Goal: Transaction & Acquisition: Purchase product/service

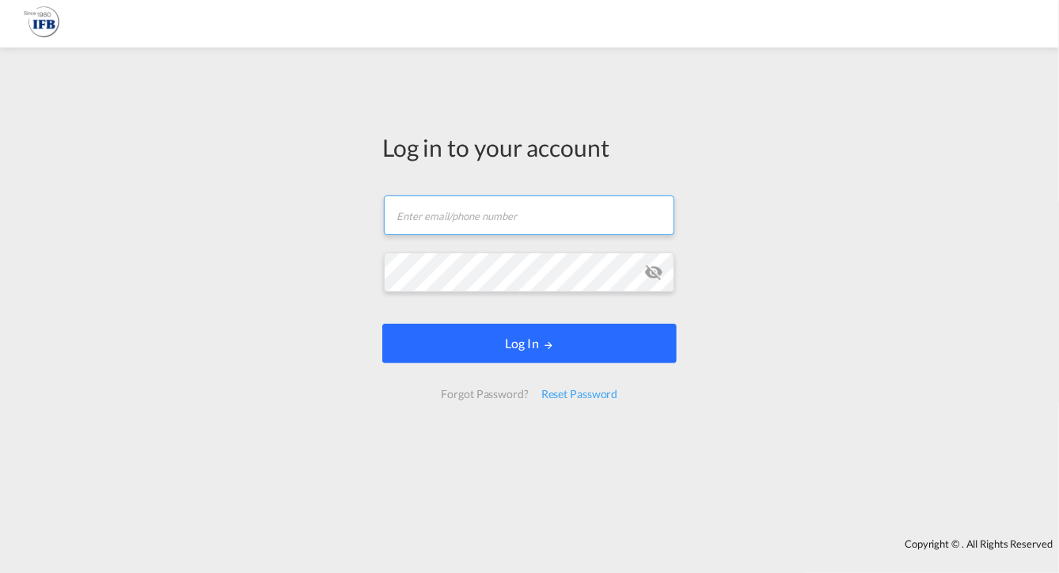
type input "[PERSON_NAME][EMAIL_ADDRESS][DOMAIN_NAME]"
click at [573, 339] on button "Log In" at bounding box center [529, 344] width 295 height 40
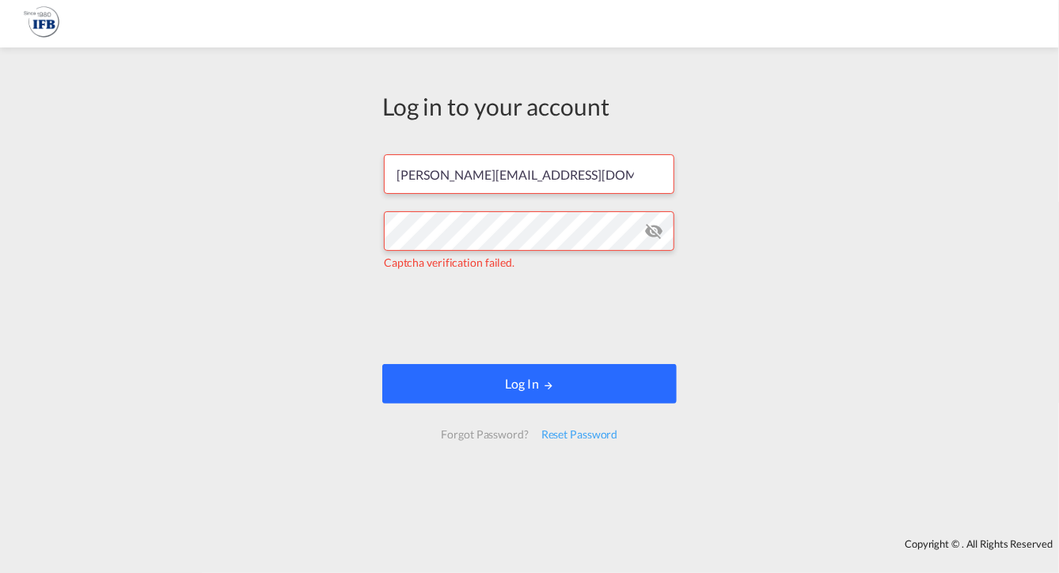
click at [524, 382] on button "Log In" at bounding box center [529, 384] width 295 height 40
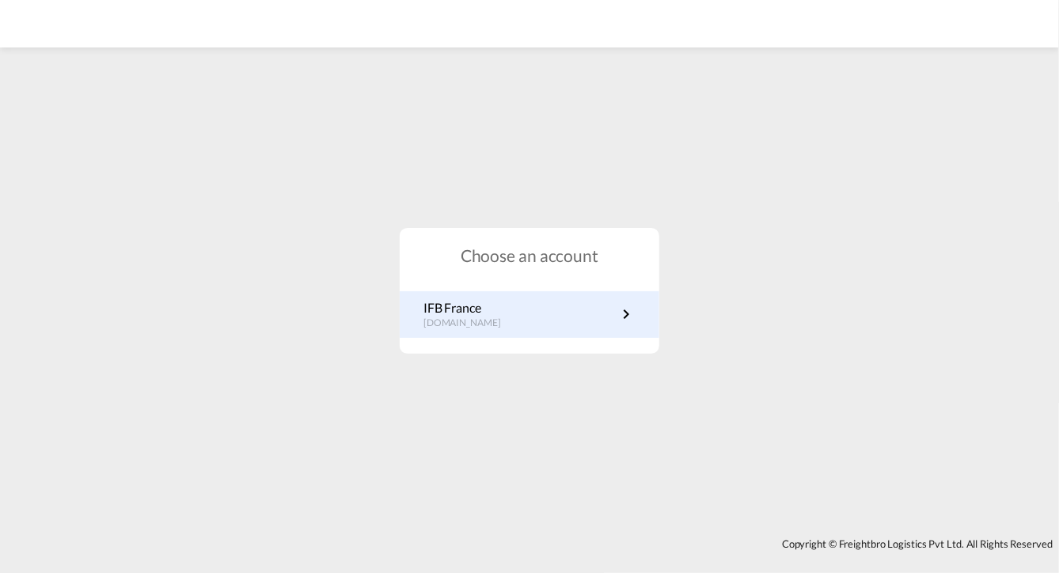
click at [501, 309] on p "IFB France" at bounding box center [470, 307] width 93 height 17
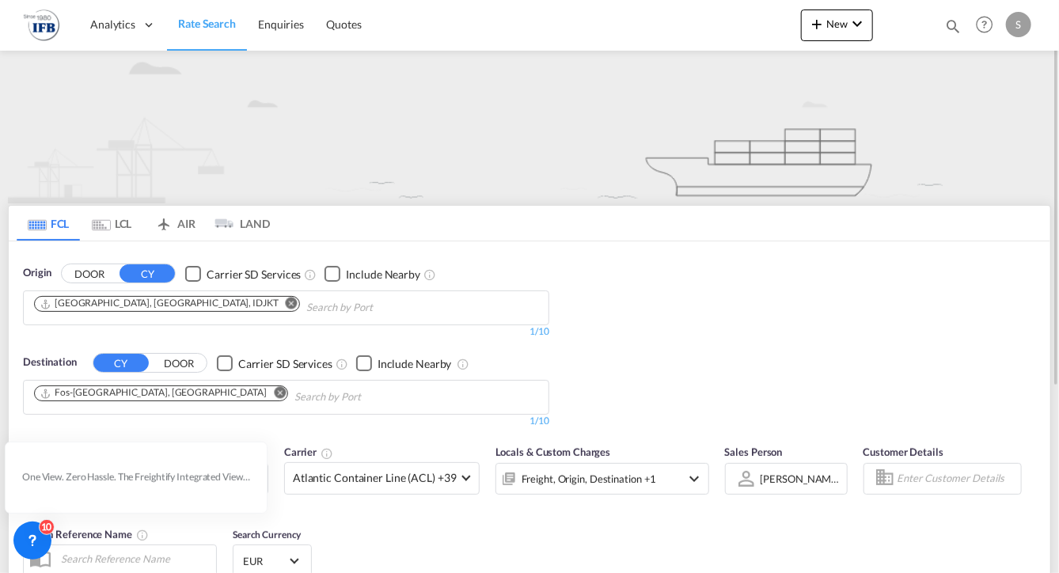
click at [286, 303] on md-icon "Remove" at bounding box center [292, 304] width 12 height 12
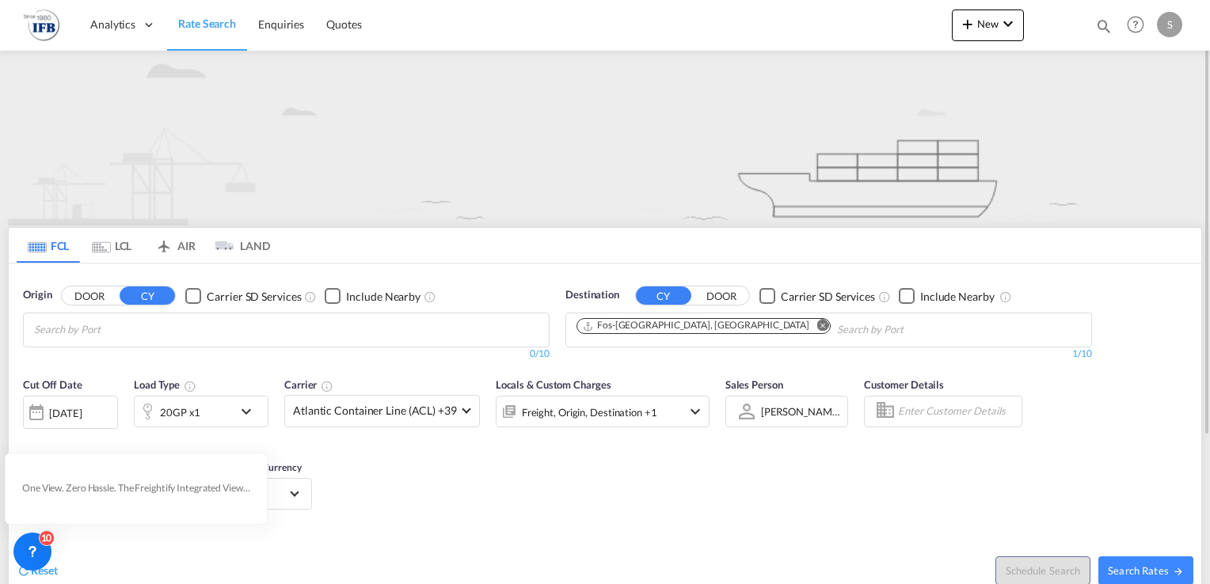
click at [334, 334] on body "Analytics Reports Rate Search Enquiries Quotes Analytics Reports" at bounding box center [605, 292] width 1210 height 584
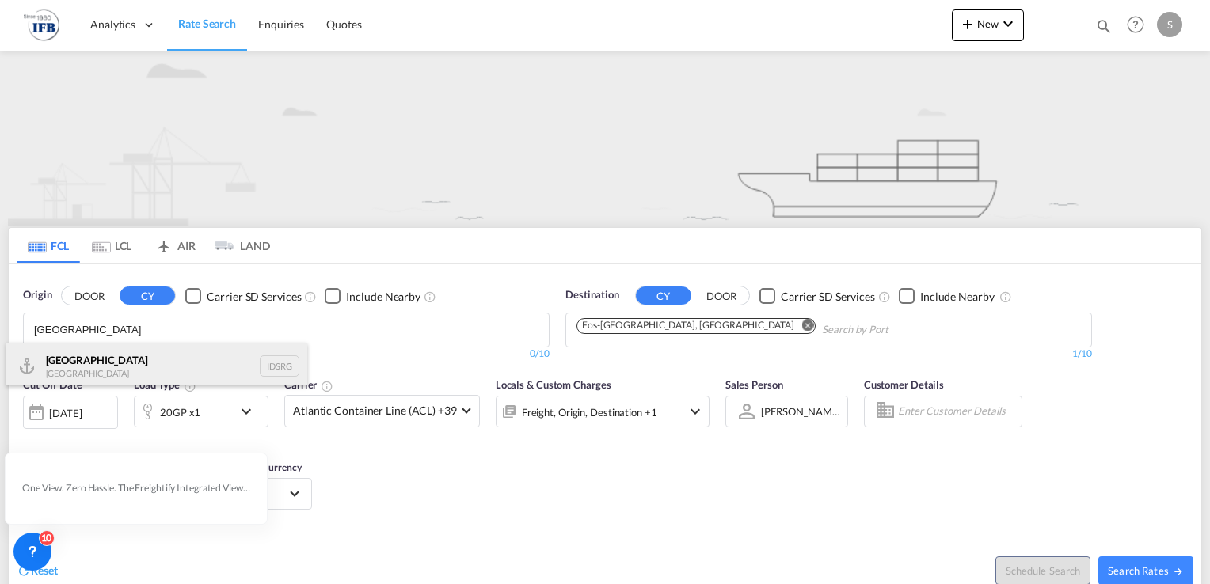
type input "SEMARANG"
click at [57, 363] on div "Semarang Indonesia IDSRG" at bounding box center [156, 367] width 301 height 48
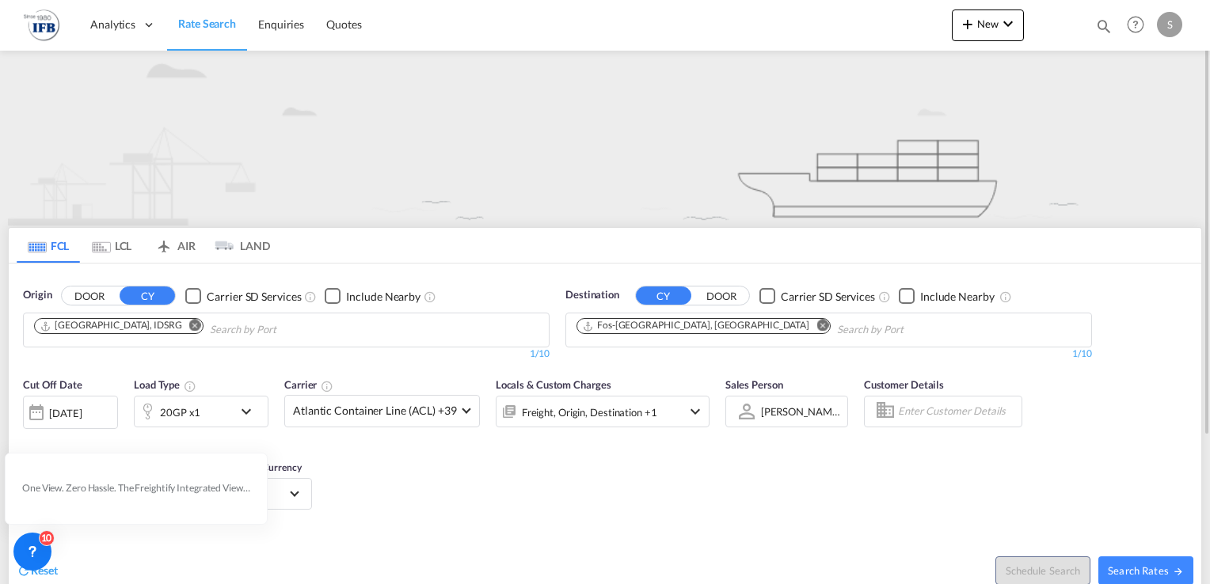
click at [245, 410] on md-icon "icon-chevron-down" at bounding box center [250, 411] width 27 height 19
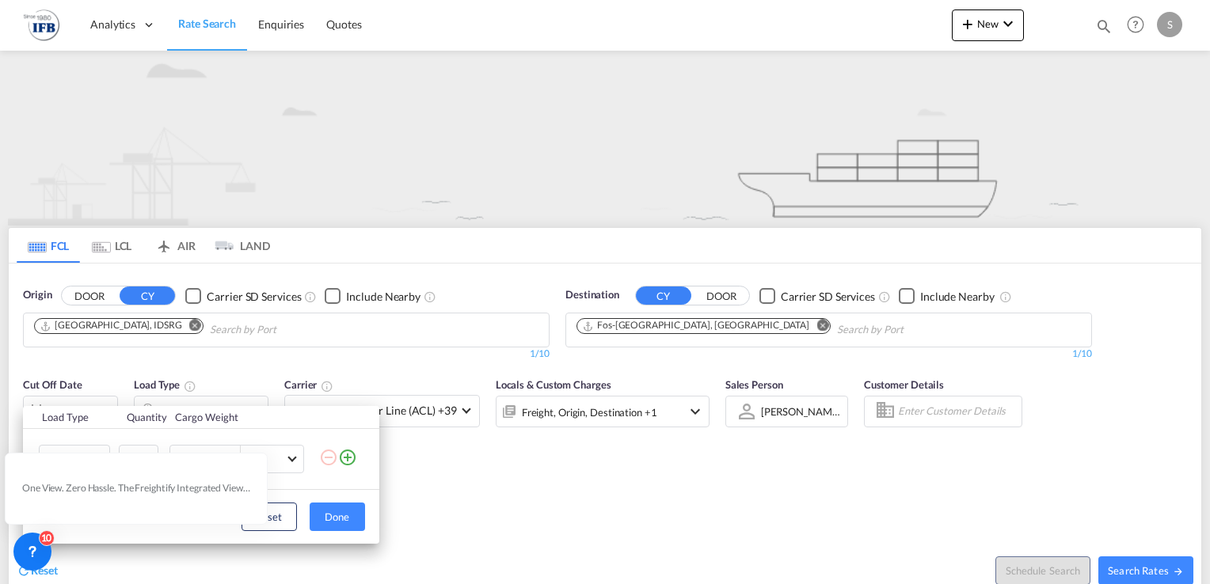
click at [531, 447] on div "Load Type Quantity Cargo Weight 20GP 20GP 40GP 40HC 45HC 20RE 40RE 40HR 20OT 40…" at bounding box center [605, 292] width 1210 height 584
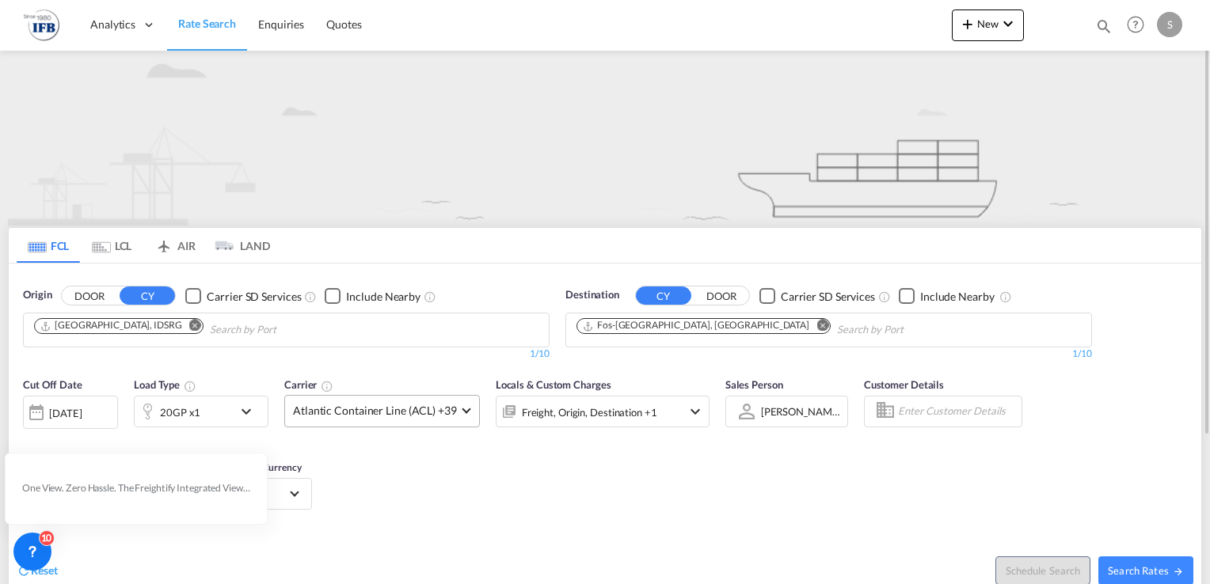
scroll to position [79, 0]
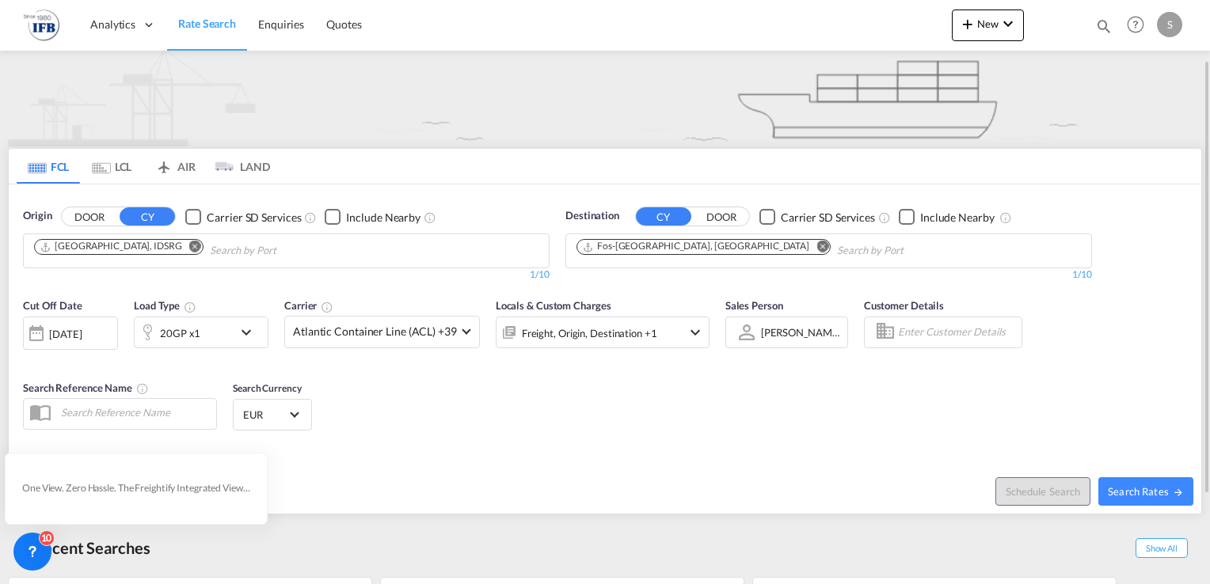
click at [247, 335] on md-icon "icon-chevron-down" at bounding box center [250, 332] width 27 height 19
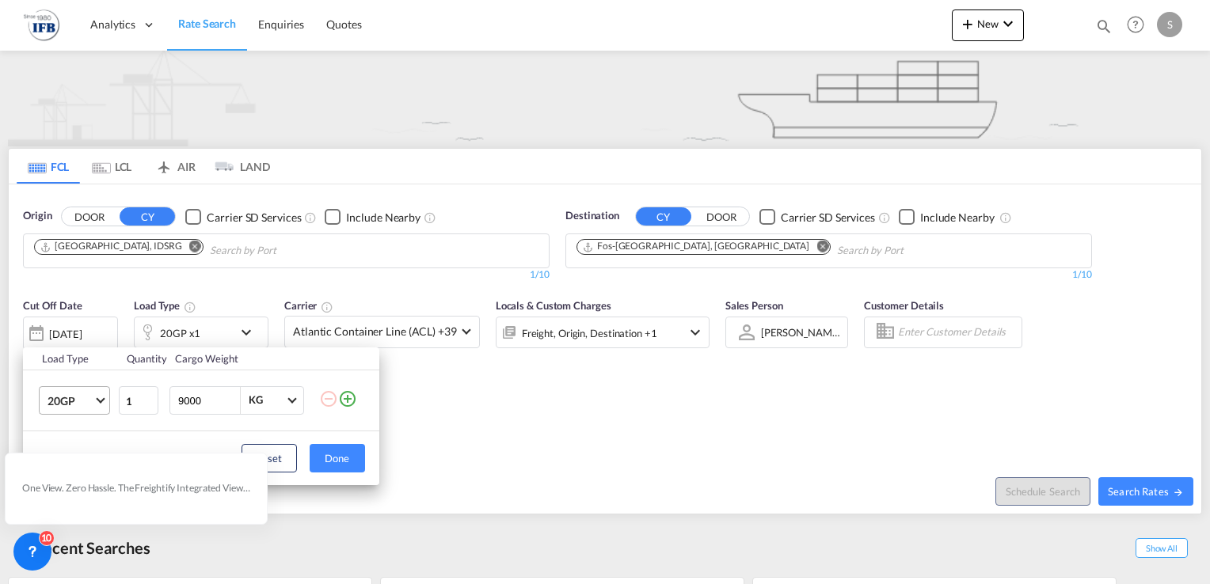
click at [95, 390] on md-select-value "20GP" at bounding box center [77, 400] width 63 height 27
click at [570, 464] on md-backdrop at bounding box center [605, 292] width 1210 height 584
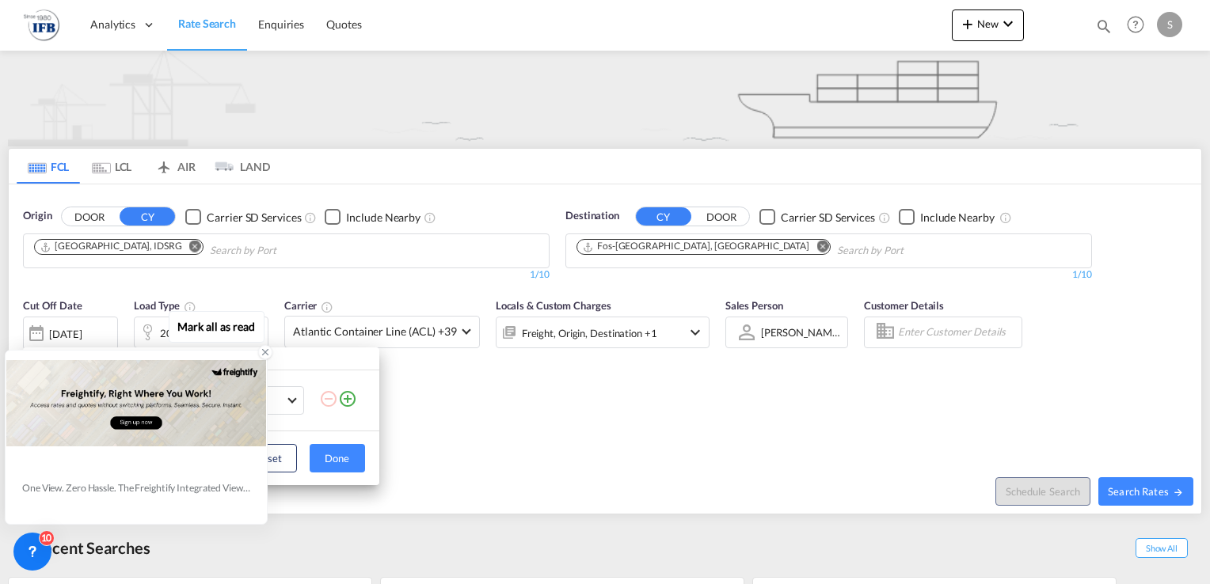
click at [264, 355] on icon at bounding box center [265, 352] width 11 height 11
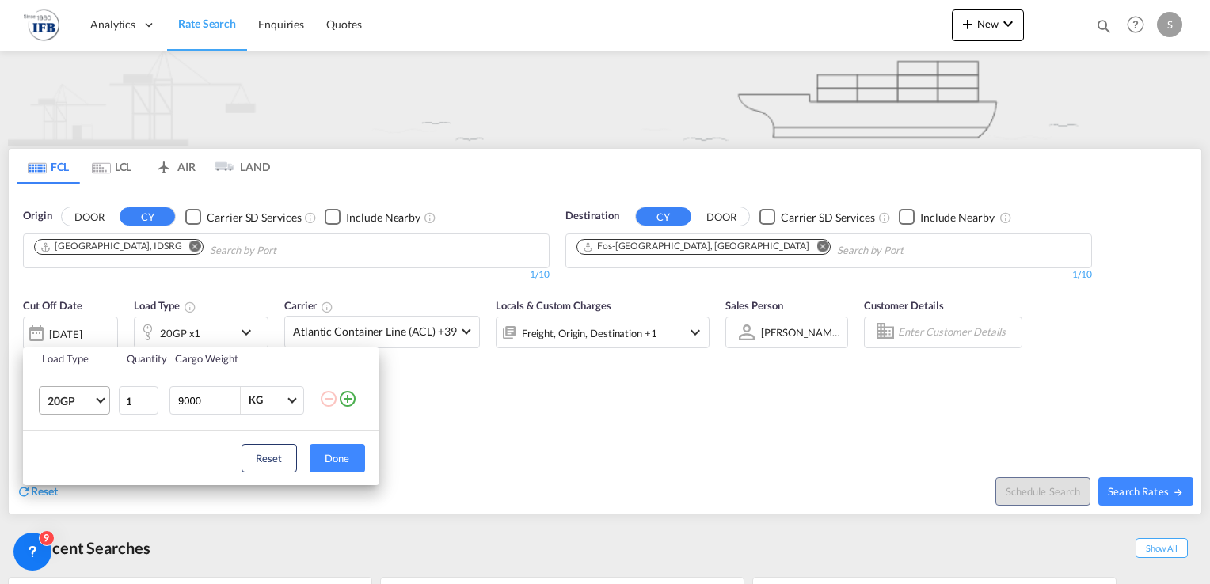
click at [105, 403] on md-select-value "20GP" at bounding box center [77, 400] width 63 height 27
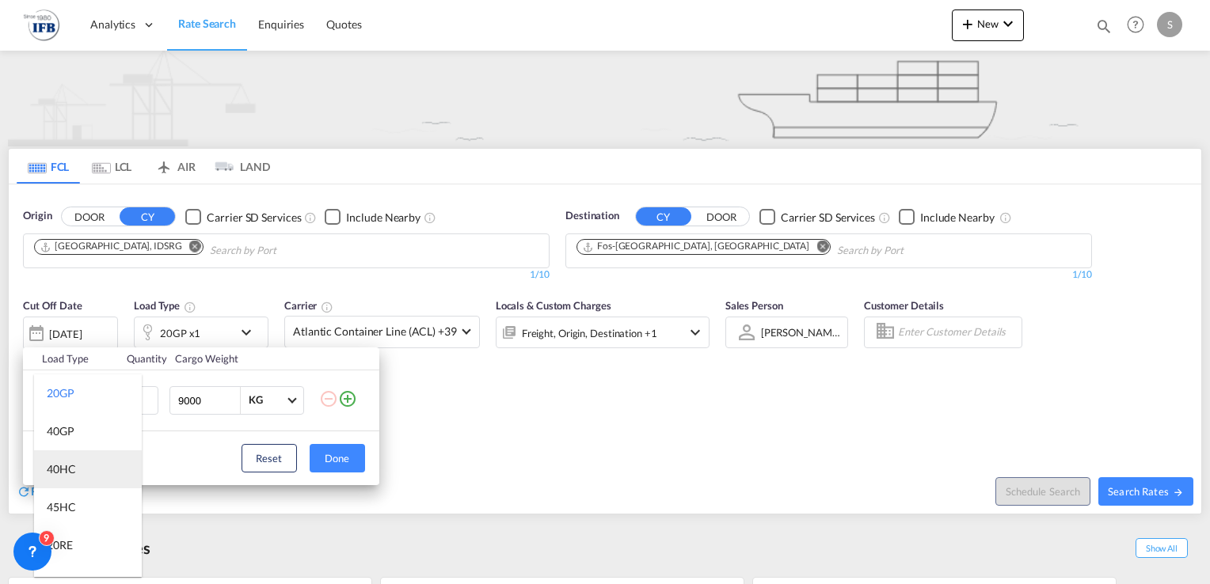
click at [70, 474] on div "40HC" at bounding box center [61, 470] width 29 height 16
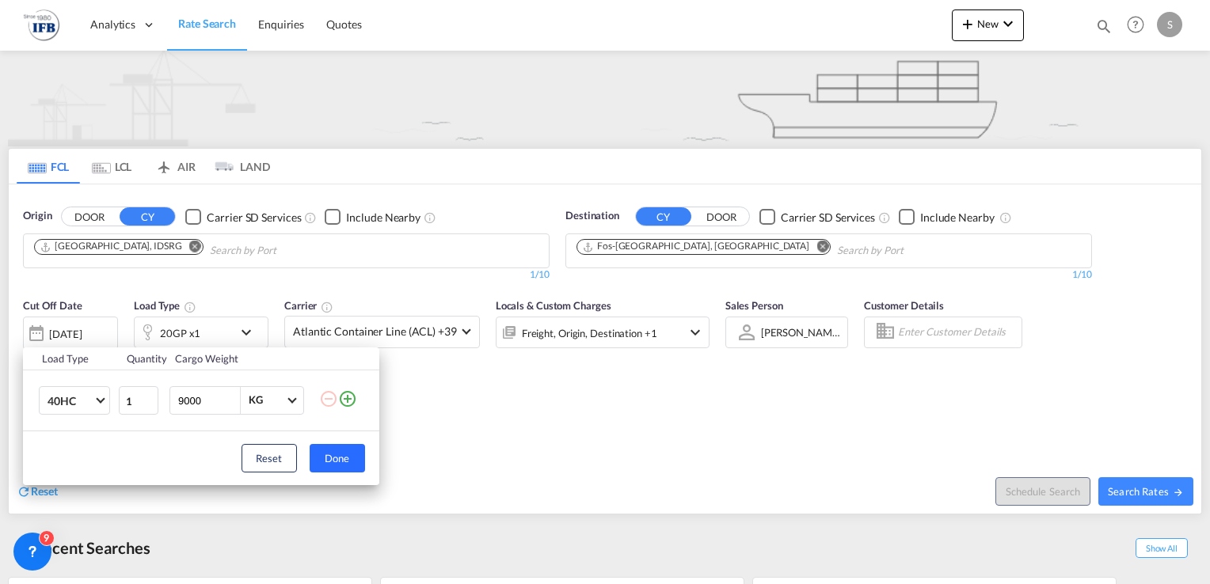
click at [345, 456] on button "Done" at bounding box center [337, 458] width 55 height 29
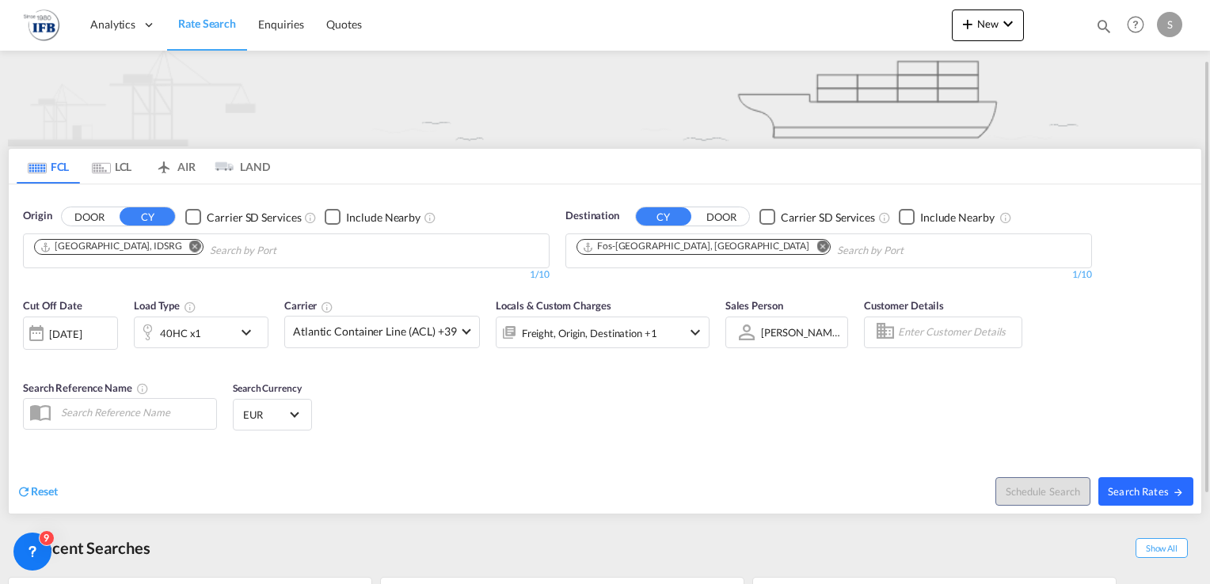
click at [1059, 486] on span "Search Rates" at bounding box center [1146, 491] width 76 height 13
type input "IDSRG to FRFOS / 8 Oct 2025"
